Goal: Entertainment & Leisure: Consume media (video, audio)

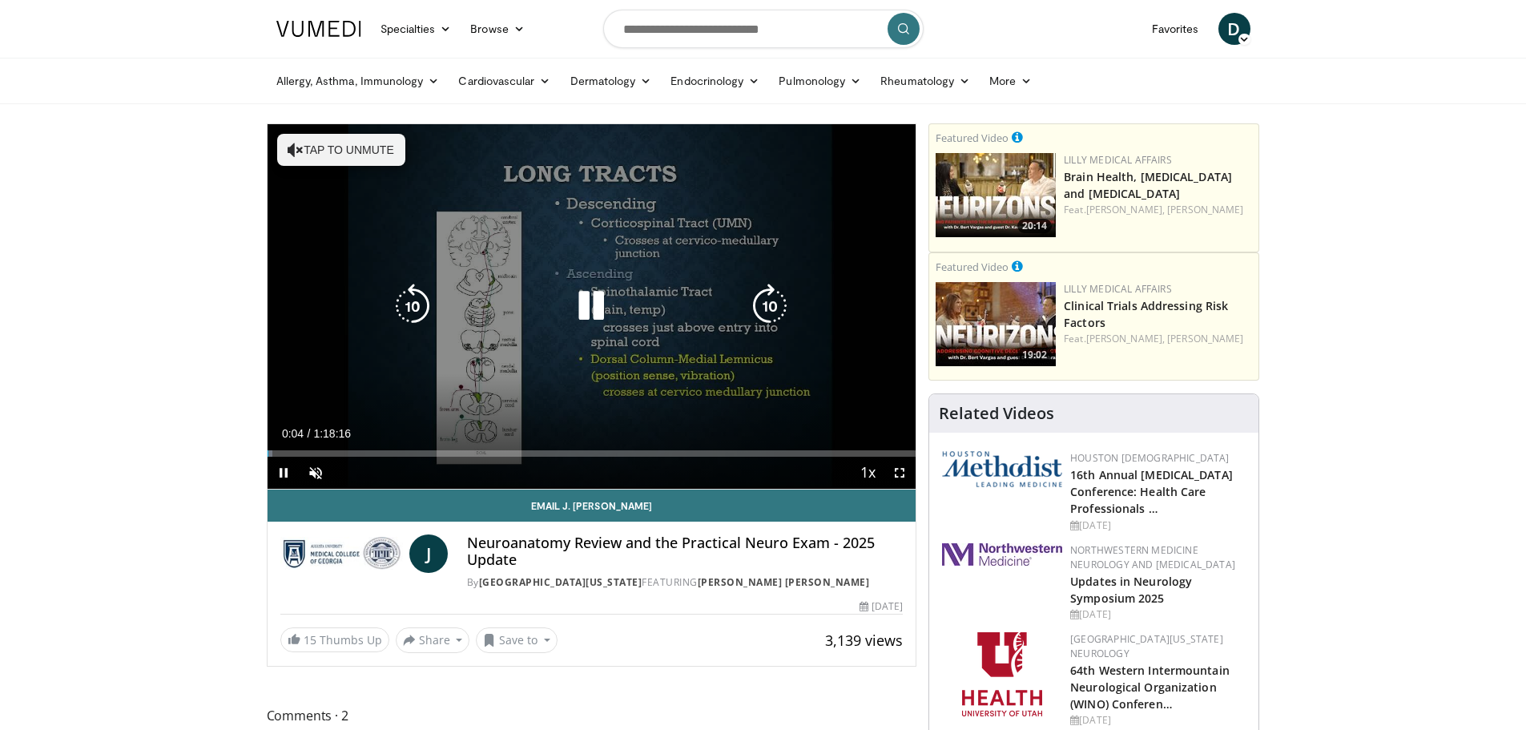
click at [288, 151] on icon "Video Player" at bounding box center [296, 150] width 16 height 16
click at [588, 301] on icon "Video Player" at bounding box center [591, 306] width 45 height 45
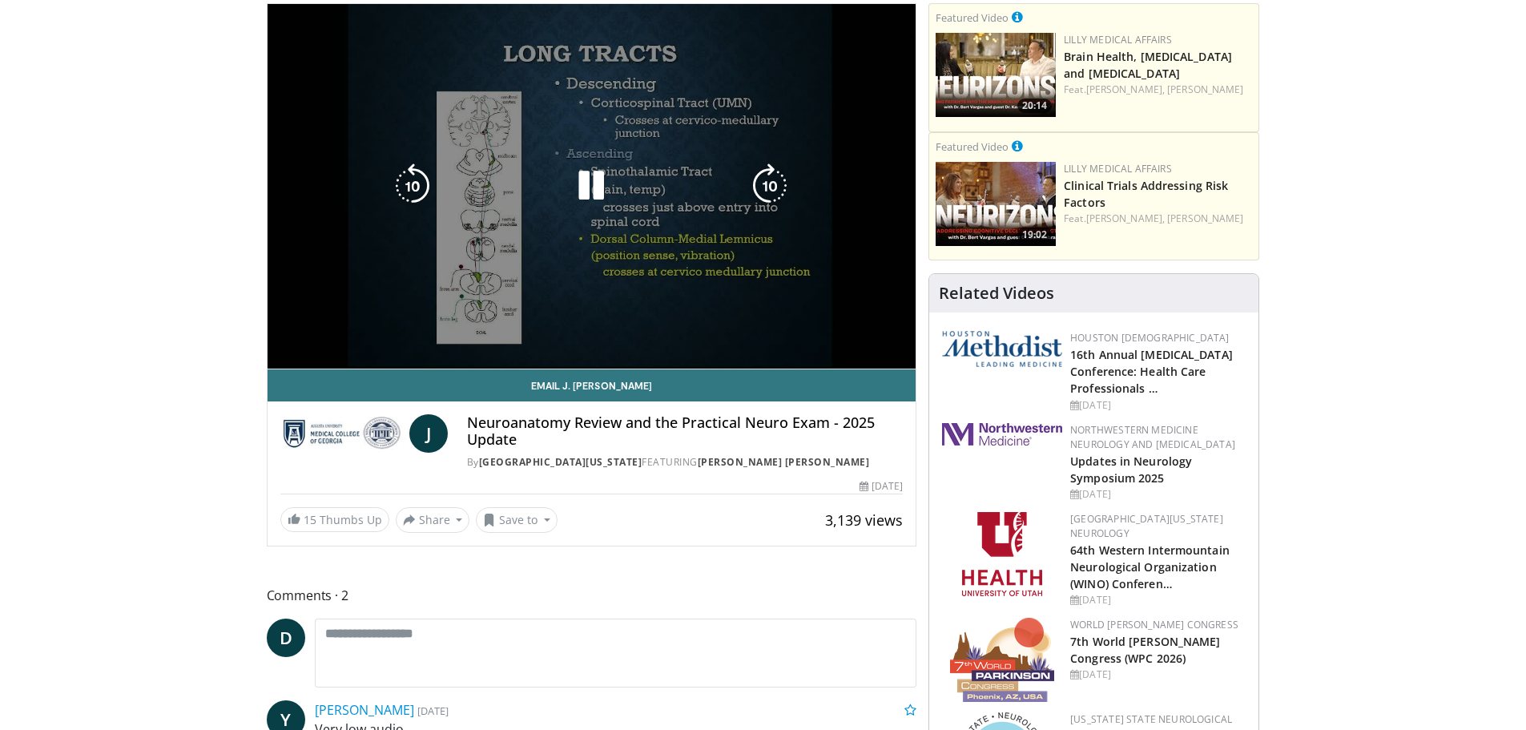
scroll to position [80, 0]
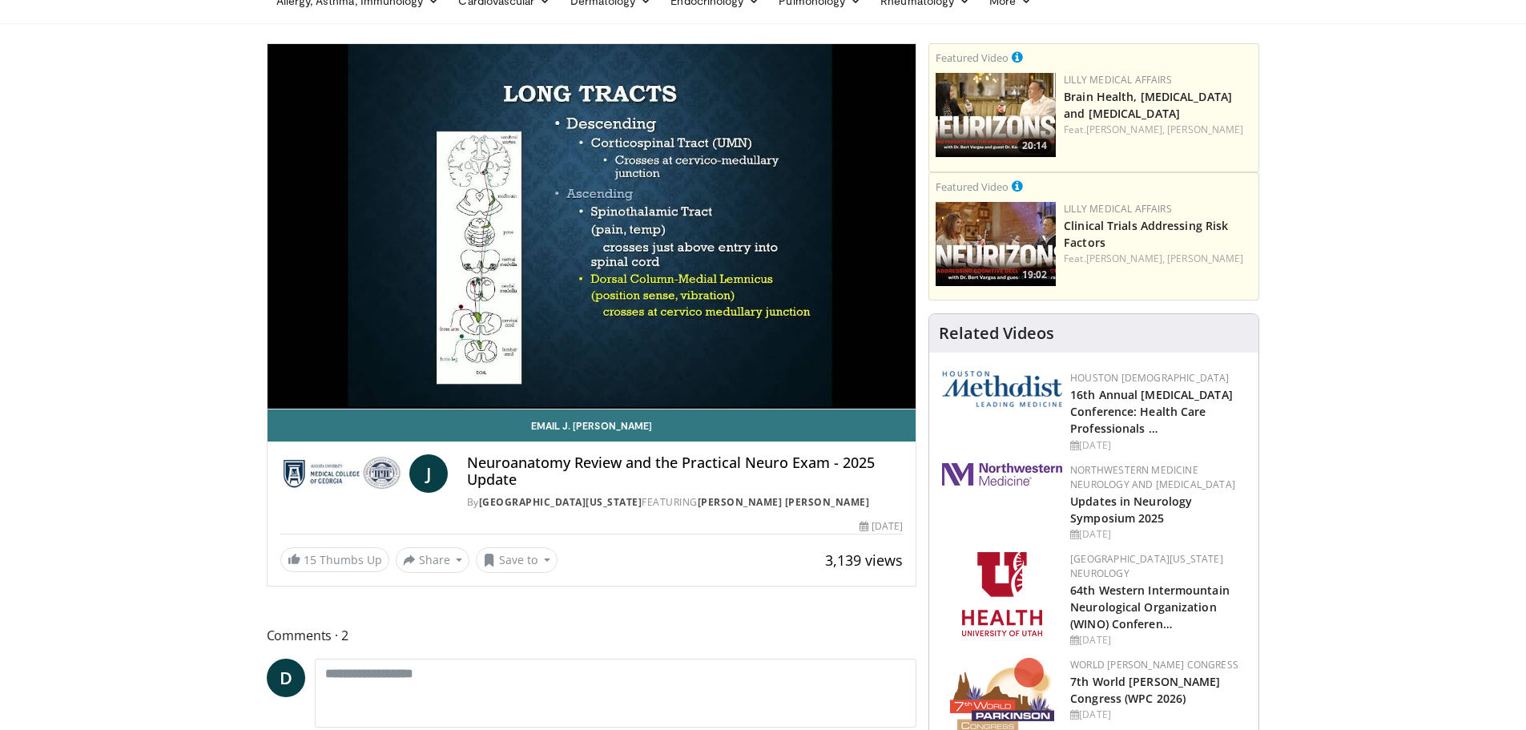
click at [976, 89] on img at bounding box center [996, 115] width 120 height 84
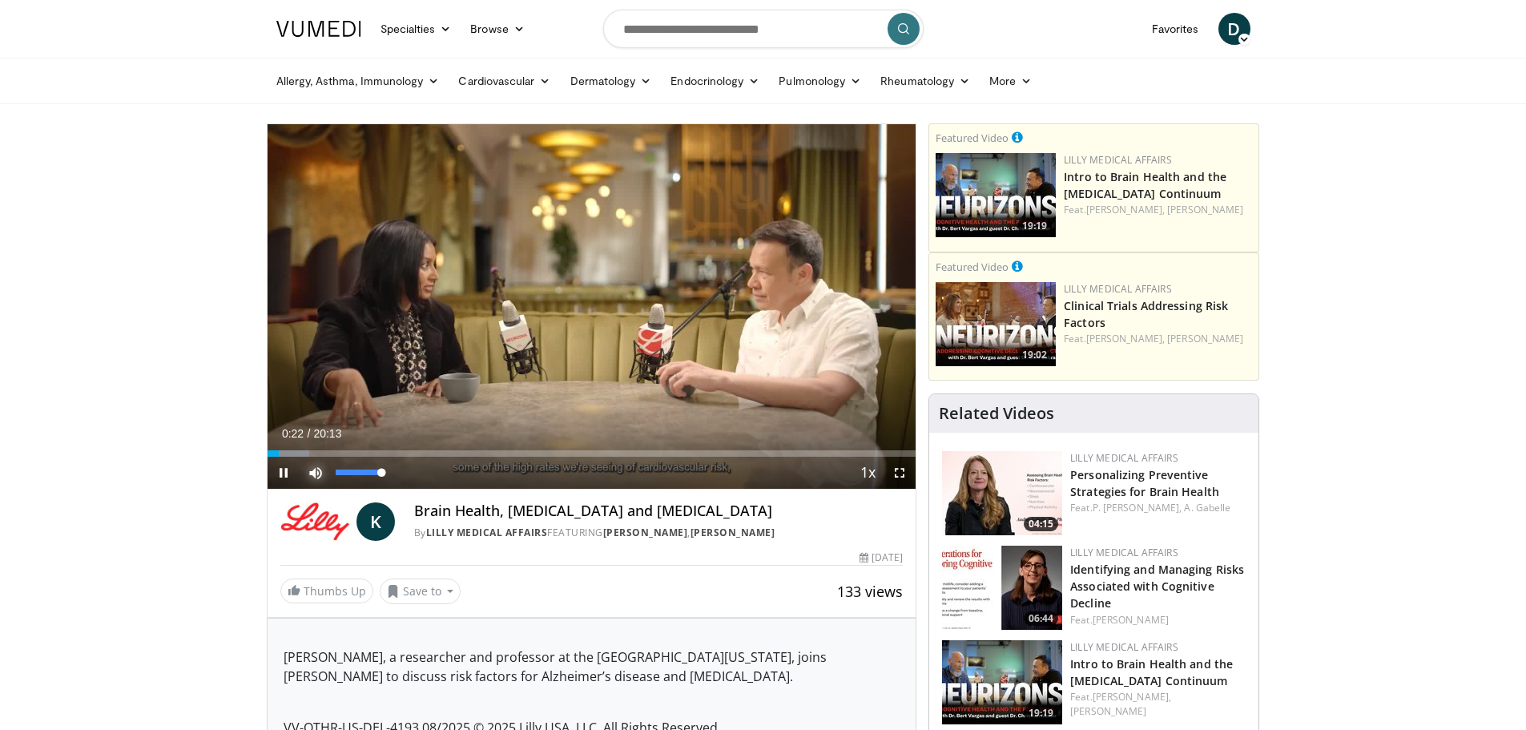
click at [314, 466] on span "Video Player" at bounding box center [316, 473] width 32 height 32
click at [309, 473] on span "Video Player" at bounding box center [316, 473] width 32 height 32
